Goal: Task Accomplishment & Management: Complete application form

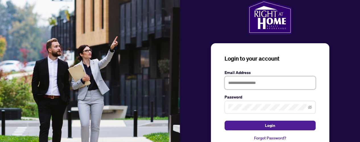
click at [240, 78] on input "text" at bounding box center [269, 82] width 91 height 13
type input "**********"
click at [244, 103] on span at bounding box center [269, 107] width 91 height 13
click at [224, 121] on button "Login" at bounding box center [269, 126] width 91 height 10
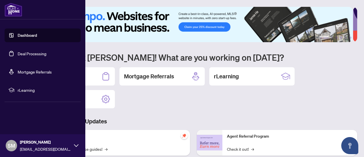
click at [25, 53] on link "Deal Processing" at bounding box center [32, 53] width 29 height 5
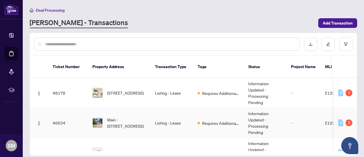
click at [174, 116] on td "Listing - Lease" at bounding box center [171, 123] width 43 height 30
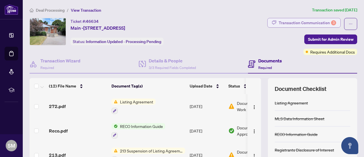
click at [252, 21] on div "Transaction Communication 3" at bounding box center [307, 22] width 57 height 9
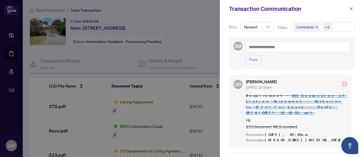
scroll to position [133, 0]
click at [252, 104] on link "213 Suspension of Listing Agreement - Authority to Offer for Lease - PropTx-ORE…" at bounding box center [296, 104] width 101 height 22
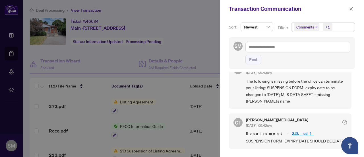
scroll to position [0, 0]
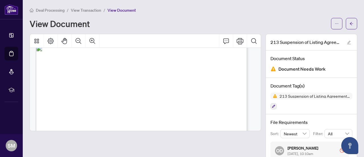
scroll to position [11, 0]
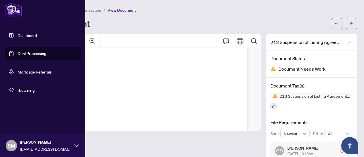
click at [18, 53] on link "Deal Processing" at bounding box center [32, 53] width 29 height 5
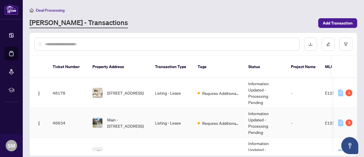
click at [157, 114] on td "Listing - Lease" at bounding box center [171, 123] width 43 height 30
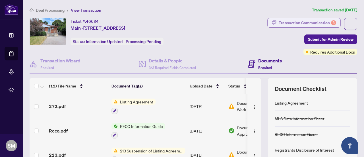
click at [297, 24] on div "Transaction Communication 3" at bounding box center [307, 22] width 57 height 9
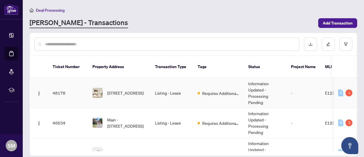
click at [181, 90] on td "Listing - Lease" at bounding box center [171, 93] width 43 height 30
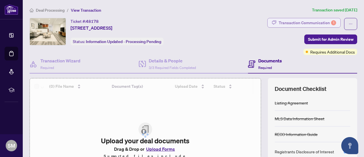
click at [316, 24] on div "Transaction Communication 1" at bounding box center [307, 22] width 57 height 9
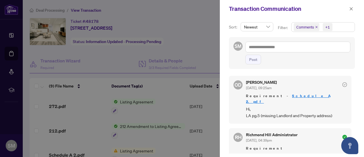
click at [175, 20] on div at bounding box center [182, 78] width 364 height 157
click at [286, 94] on link "Schedule A 2.pdf" at bounding box center [288, 98] width 84 height 11
click at [352, 10] on icon "close" at bounding box center [351, 9] width 4 height 4
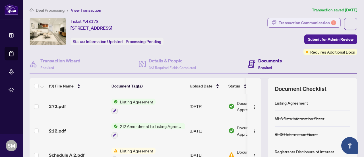
click at [301, 19] on div "Transaction Communication 1" at bounding box center [307, 22] width 57 height 9
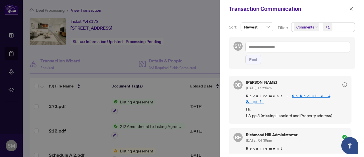
click at [211, 48] on div at bounding box center [182, 78] width 364 height 157
click at [352, 9] on icon "close" at bounding box center [351, 9] width 4 height 4
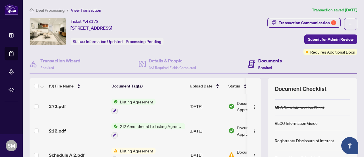
click at [263, 67] on span "Required" at bounding box center [265, 67] width 14 height 4
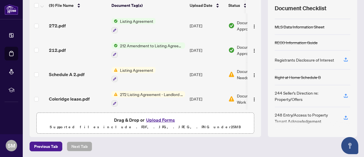
scroll to position [25, 0]
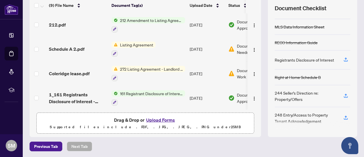
click at [151, 117] on button "Upload Forms" at bounding box center [160, 119] width 32 height 7
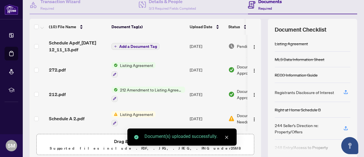
scroll to position [26, 0]
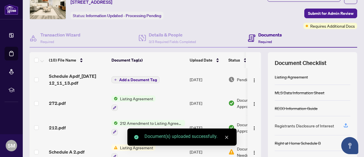
click at [142, 78] on span "Add a Document Tag" at bounding box center [138, 80] width 38 height 4
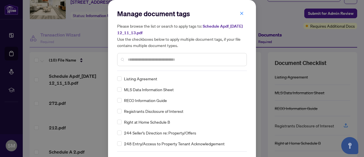
click at [146, 59] on input "text" at bounding box center [185, 59] width 114 height 6
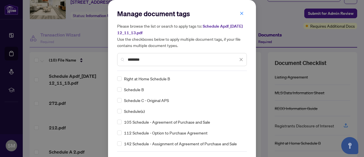
type input "********"
click at [120, 110] on div "Schedule(s)" at bounding box center [180, 111] width 126 height 6
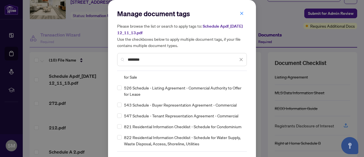
scroll to position [19, 0]
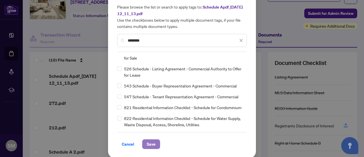
click at [152, 142] on span "Save" at bounding box center [151, 143] width 9 height 9
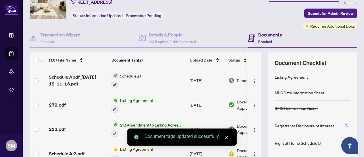
scroll to position [0, 0]
click at [322, 13] on span "Submit for Admin Review" at bounding box center [331, 13] width 46 height 9
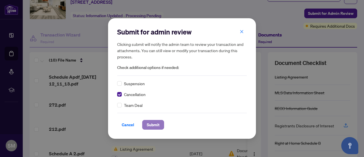
click at [161, 124] on button "Submit" at bounding box center [153, 125] width 22 height 10
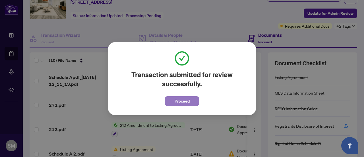
click at [181, 100] on span "Proceed" at bounding box center [182, 100] width 15 height 9
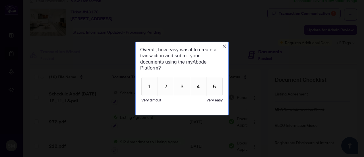
click at [225, 46] on icon "Close button" at bounding box center [224, 46] width 5 height 5
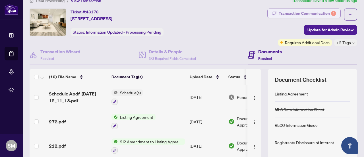
click at [294, 15] on div "Transaction Communication 1" at bounding box center [307, 13] width 57 height 9
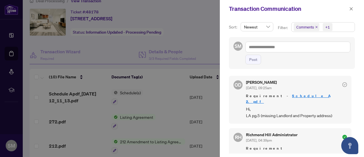
click at [184, 37] on div at bounding box center [182, 78] width 364 height 157
click at [352, 9] on icon "close" at bounding box center [351, 8] width 3 height 3
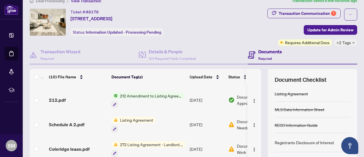
scroll to position [50, 0]
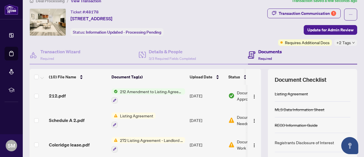
click at [239, 120] on span "Document Needs Work" at bounding box center [252, 120] width 30 height 13
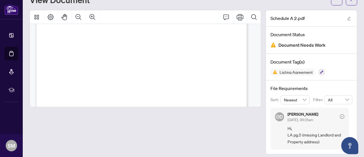
scroll to position [275, 0]
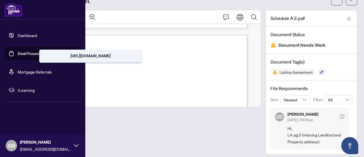
click at [18, 54] on link "Deal Processing" at bounding box center [32, 53] width 29 height 5
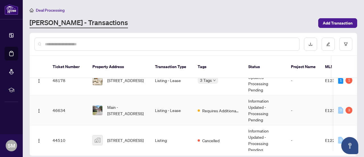
scroll to position [14, 0]
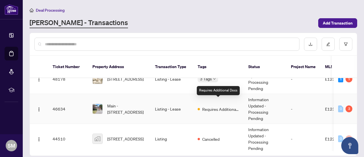
click at [204, 106] on span "Requires Additional Docs" at bounding box center [220, 109] width 37 height 6
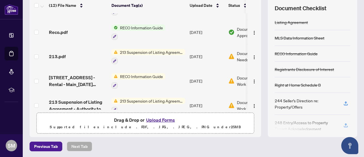
scroll to position [2, 0]
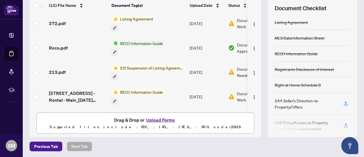
click at [164, 119] on button "Upload Forms" at bounding box center [160, 119] width 32 height 7
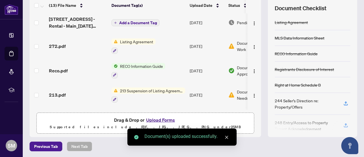
click at [158, 117] on button "Upload Forms" at bounding box center [160, 119] width 32 height 7
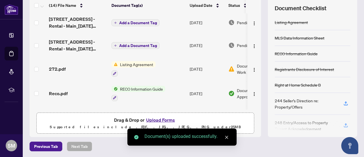
scroll to position [0, 0]
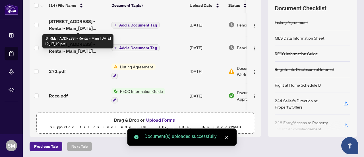
click at [71, 22] on span "[STREET_ADDRESS] - Rental - Main_[DATE] 12_17_10.pdf" at bounding box center [78, 25] width 58 height 14
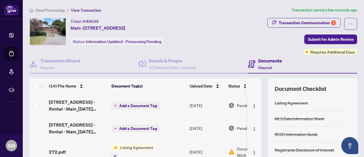
click at [134, 104] on span "Add a Document Tag" at bounding box center [138, 106] width 38 height 4
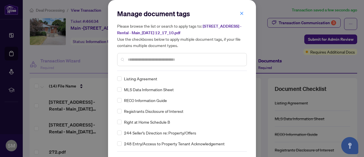
click at [158, 60] on input "text" at bounding box center [185, 59] width 114 height 6
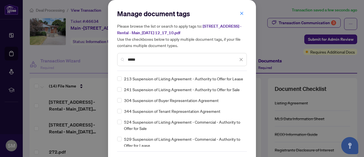
type input "*****"
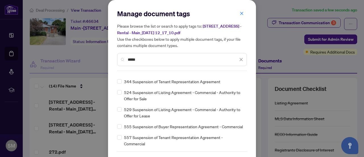
scroll to position [19, 0]
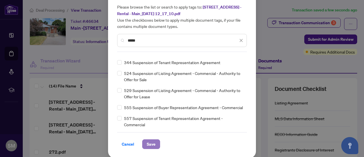
click at [155, 141] on button "Save" at bounding box center [151, 144] width 18 height 10
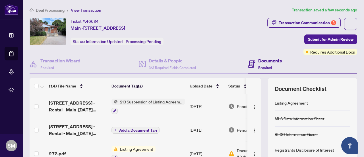
click at [136, 128] on span "Add a Document Tag" at bounding box center [138, 130] width 38 height 4
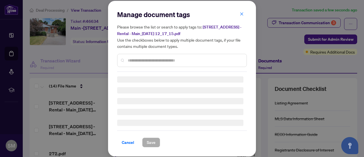
click at [150, 61] on input "text" at bounding box center [185, 60] width 114 height 6
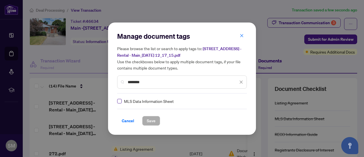
type input "********"
click at [148, 119] on span "Save" at bounding box center [151, 120] width 9 height 9
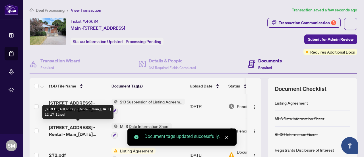
click at [72, 128] on span "[STREET_ADDRESS] - Rental - Main_[DATE] 12_17_15.pdf" at bounding box center [78, 131] width 58 height 14
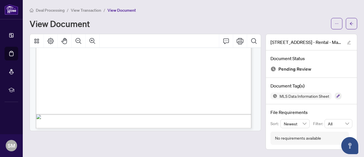
scroll to position [231, 0]
click at [281, 22] on div "View Document" at bounding box center [179, 23] width 298 height 9
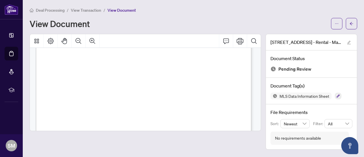
scroll to position [0, 0]
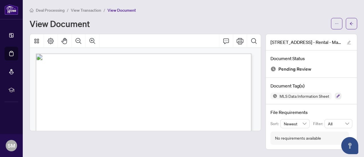
click at [83, 8] on span "View Transaction" at bounding box center [86, 10] width 30 height 5
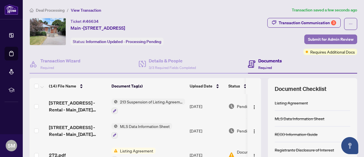
click at [321, 40] on span "Submit for Admin Review" at bounding box center [331, 39] width 46 height 9
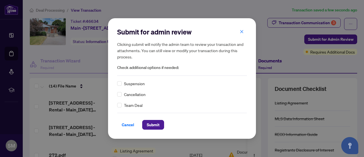
click at [131, 94] on span "Cancellation" at bounding box center [135, 94] width 22 height 6
click at [158, 127] on span "Submit" at bounding box center [153, 124] width 13 height 9
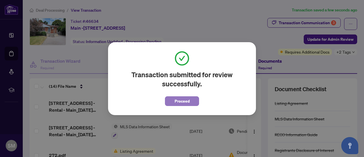
click at [179, 98] on span "Proceed" at bounding box center [182, 100] width 15 height 9
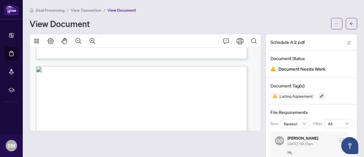
scroll to position [303, 0]
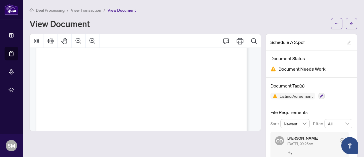
click at [237, 41] on icon "Print" at bounding box center [240, 41] width 7 height 7
